Goal: Task Accomplishment & Management: Manage account settings

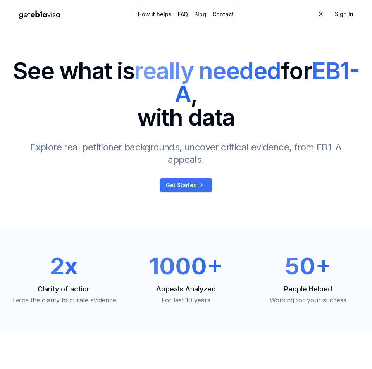
click at [190, 182] on span "Get Started" at bounding box center [181, 186] width 31 height 8
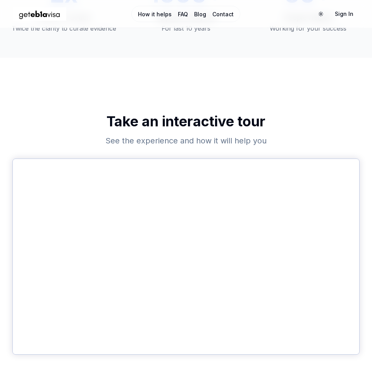
scroll to position [318, 0]
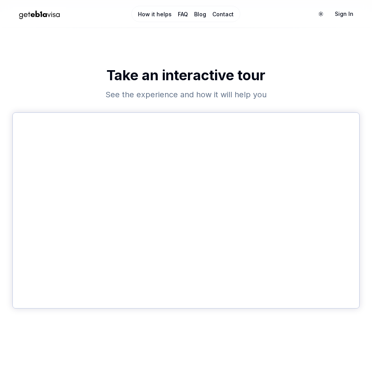
click at [242, 67] on h2 "Take an interactive tour" at bounding box center [186, 75] width 348 height 16
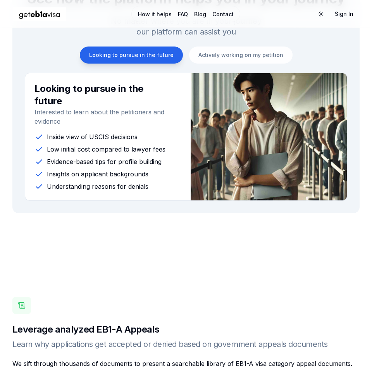
scroll to position [755, 0]
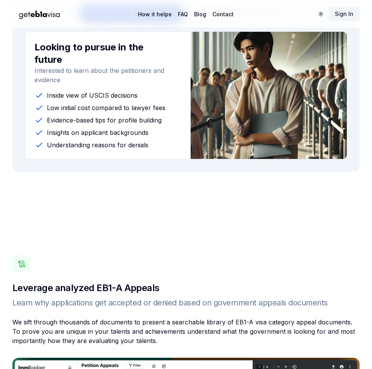
click at [344, 16] on link "Sign In" at bounding box center [344, 14] width 31 height 14
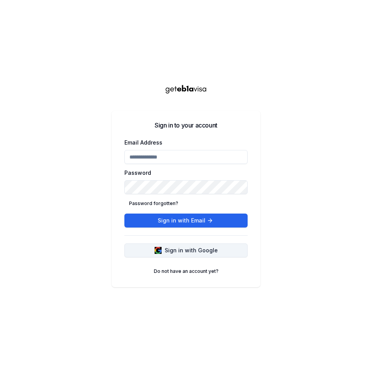
click at [189, 256] on button "Sign in with Google" at bounding box center [186, 251] width 123 height 14
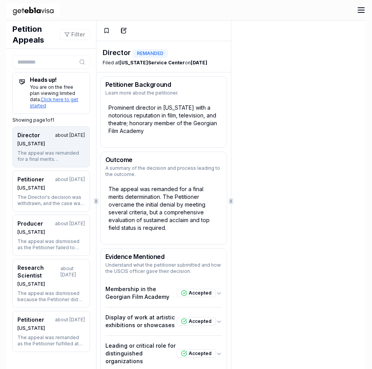
scroll to position [21, 0]
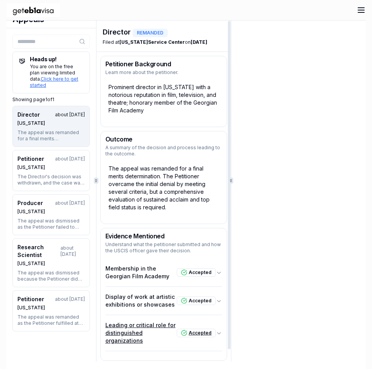
click at [161, 322] on p "Leading or critical role for distinguished organizations" at bounding box center [141, 333] width 71 height 23
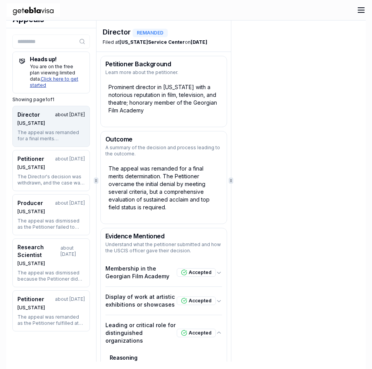
click at [50, 79] on link "Click here to get started" at bounding box center [54, 82] width 48 height 12
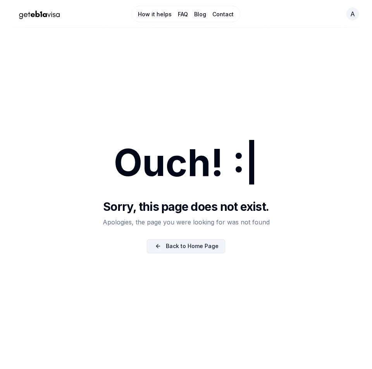
click at [171, 246] on link "Back to Home Page" at bounding box center [186, 246] width 78 height 14
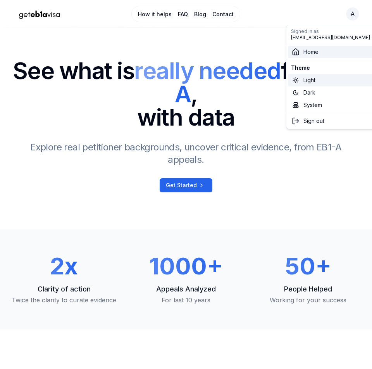
click at [326, 56] on link "Home" at bounding box center [330, 52] width 85 height 12
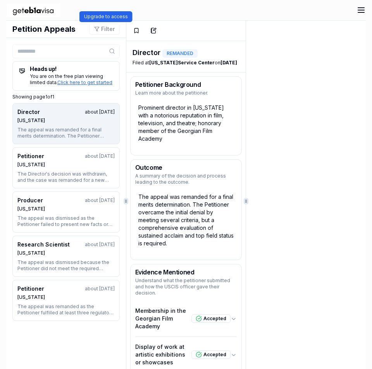
click at [92, 30] on button "Filter" at bounding box center [104, 29] width 31 height 11
click at [102, 29] on button "Filter" at bounding box center [104, 29] width 31 height 11
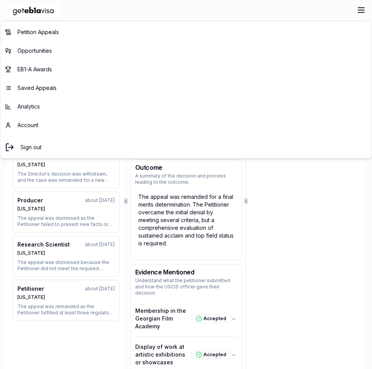
click at [357, 12] on html "0 Petition Appeals Opportunities EB1-A Awards Saved Appeals Analytics Account F…" at bounding box center [186, 184] width 372 height 369
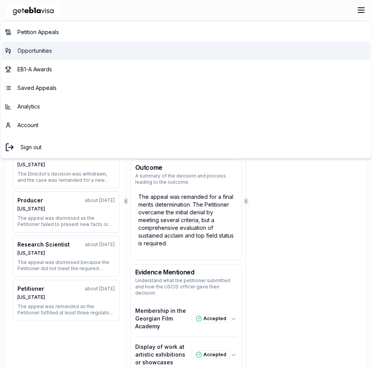
click at [59, 53] on link "Opportunities" at bounding box center [186, 51] width 368 height 19
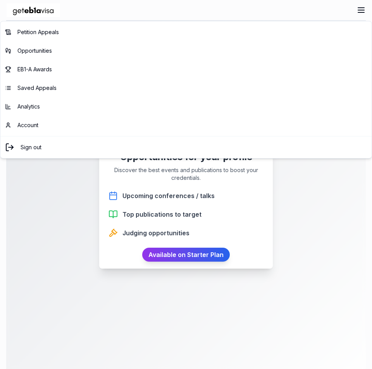
click at [358, 7] on html "0 Petition Appeals Opportunities EB1-A Awards Saved Appeals Analytics Account F…" at bounding box center [186, 184] width 372 height 369
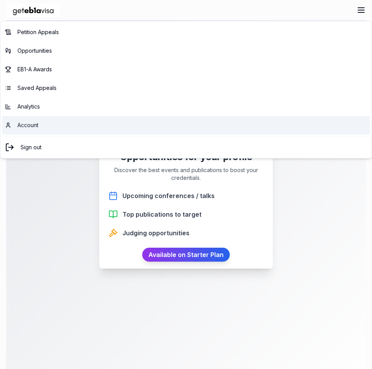
click at [61, 126] on link "Account" at bounding box center [186, 125] width 368 height 19
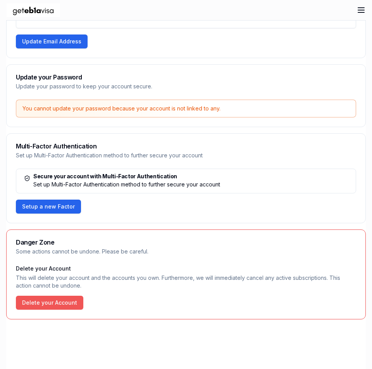
scroll to position [0, 0]
click at [52, 299] on button "Delete your Account" at bounding box center [49, 303] width 67 height 14
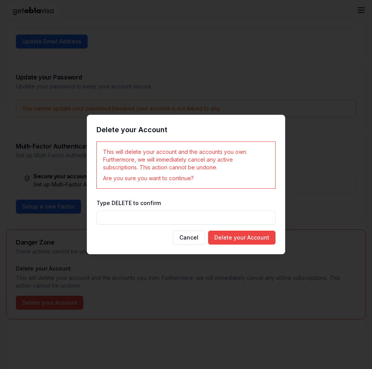
click at [131, 225] on form "This will delete your account and the accounts you own. Furthermore, we will im…" at bounding box center [186, 193] width 179 height 103
click at [151, 218] on input "Type DELETE to confirm" at bounding box center [186, 218] width 179 height 14
type input "******"
click at [242, 240] on button "Delete your Account" at bounding box center [241, 238] width 67 height 14
